Goal: Information Seeking & Learning: Learn about a topic

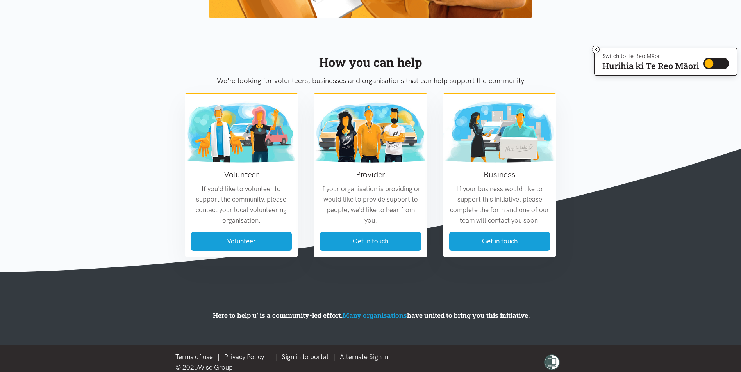
scroll to position [839, 0]
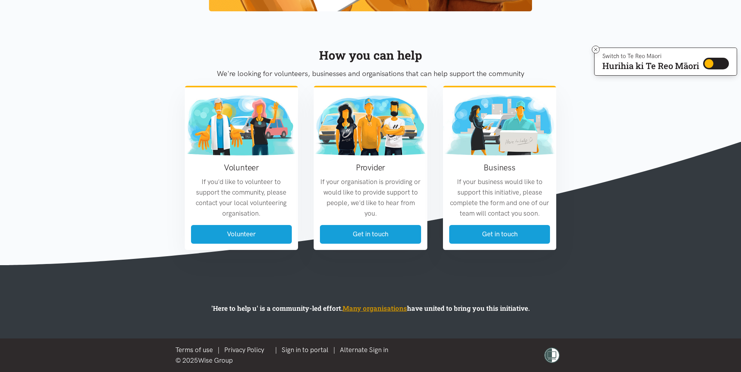
click at [390, 307] on link "Many organisations" at bounding box center [374, 308] width 64 height 9
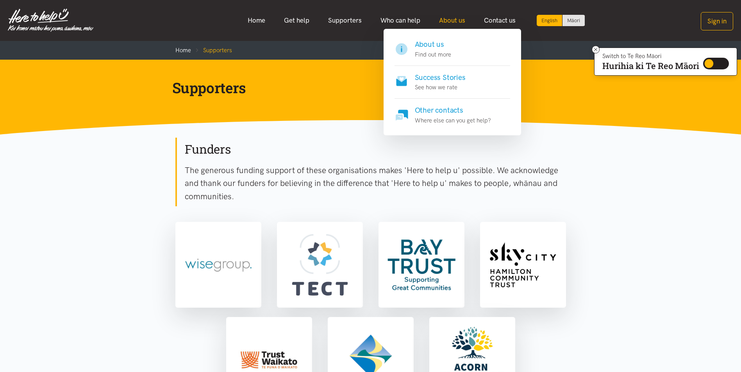
click at [449, 21] on link "About us" at bounding box center [451, 20] width 45 height 17
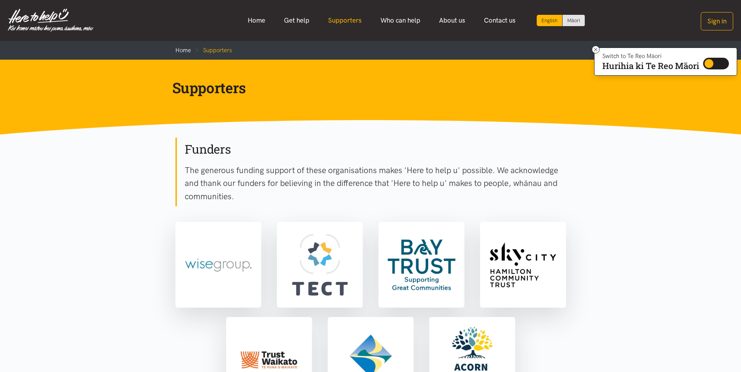
click at [333, 20] on link "Supporters" at bounding box center [345, 20] width 52 height 17
click at [298, 20] on link "Get help" at bounding box center [296, 20] width 44 height 17
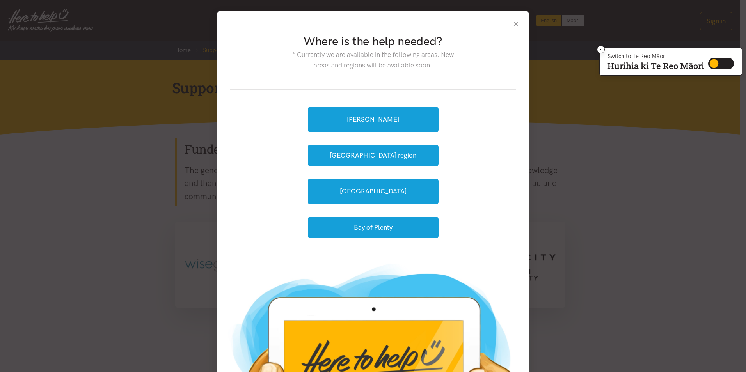
click at [515, 23] on button "Close" at bounding box center [516, 24] width 7 height 7
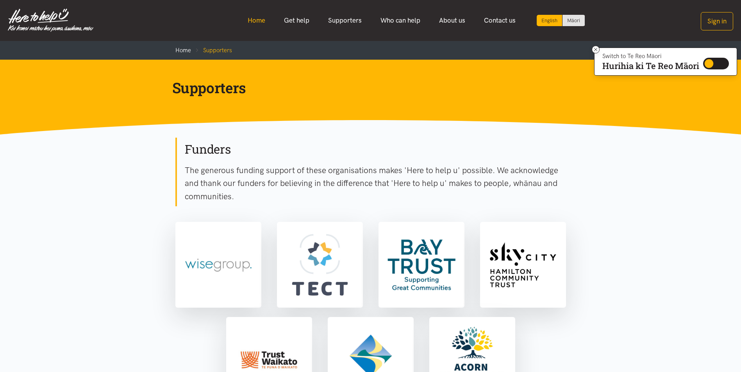
click at [249, 23] on link "Home" at bounding box center [256, 20] width 36 height 17
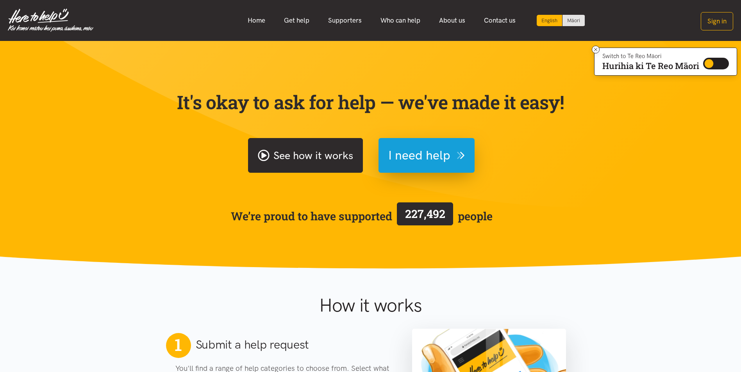
click at [307, 157] on link "See how it works" at bounding box center [305, 155] width 115 height 35
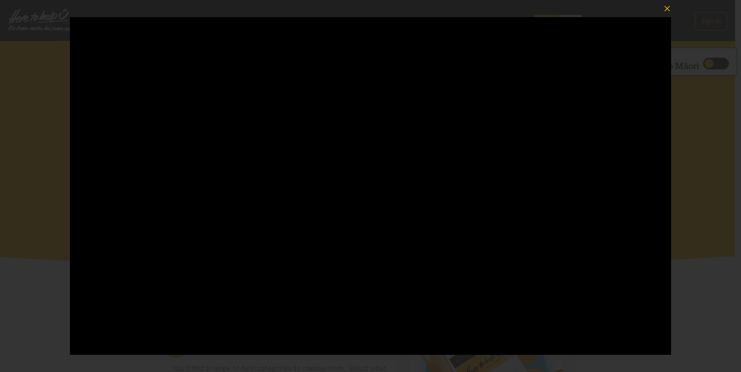
click at [664, 7] on icon "button" at bounding box center [666, 8] width 11 height 11
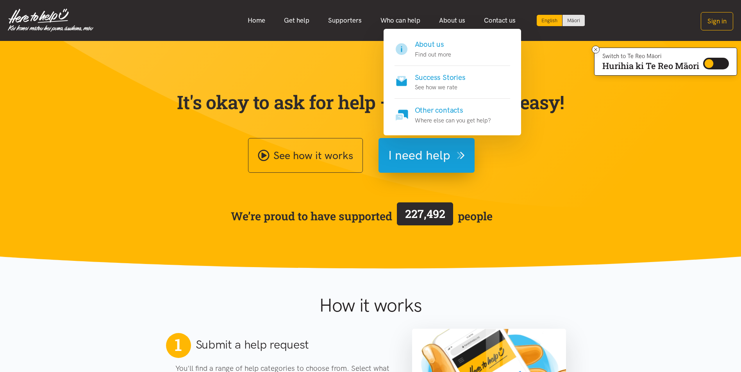
click at [446, 76] on h4 "Success Stories" at bounding box center [440, 77] width 51 height 11
